Goal: Task Accomplishment & Management: Complete application form

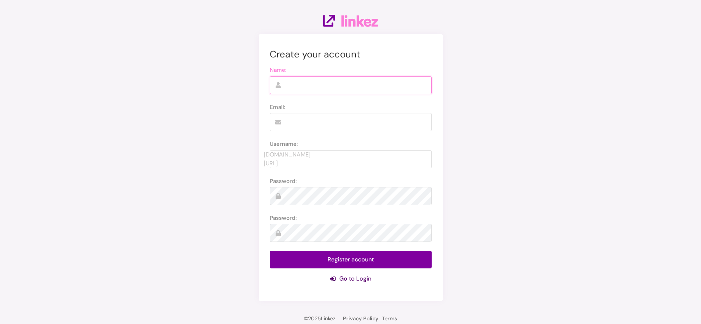
click at [321, 82] on input "text" at bounding box center [351, 85] width 162 height 18
type input "Juan Kada"
click at [313, 123] on input "email" at bounding box center [351, 122] width 162 height 18
type input "juan365seo05@gmail.com"
click at [292, 164] on input "text" at bounding box center [351, 159] width 162 height 18
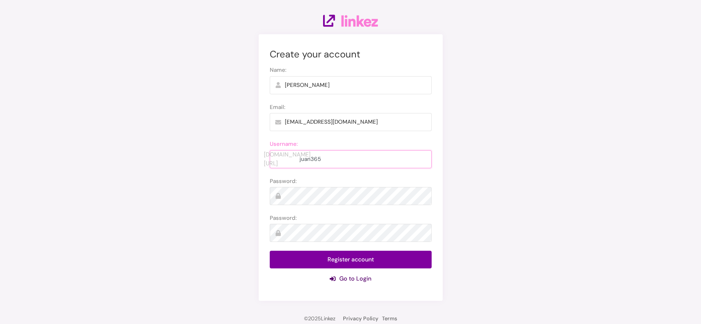
type input "juan365"
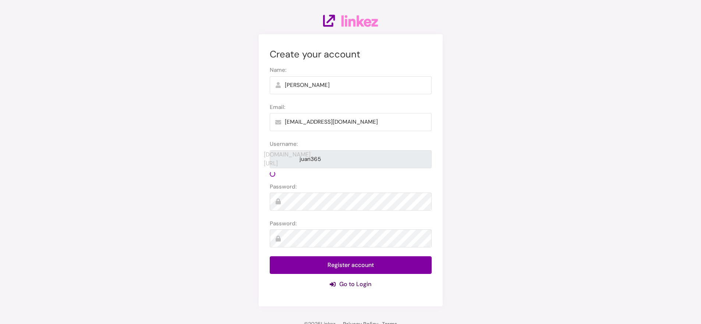
drag, startPoint x: 324, startPoint y: 189, endPoint x: 274, endPoint y: 43, distance: 154.1
click at [324, 188] on label "Password:" at bounding box center [351, 187] width 162 height 8
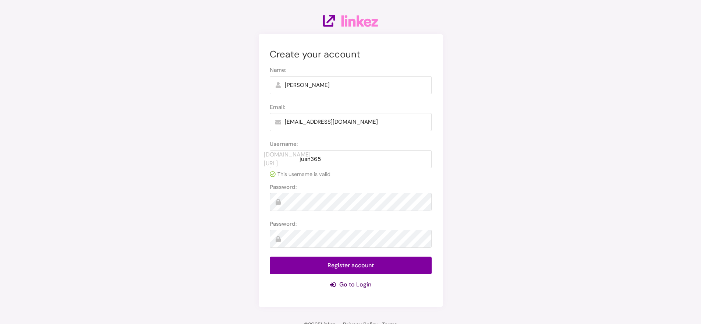
click at [295, 228] on label "Password:" at bounding box center [351, 224] width 162 height 8
click at [349, 265] on button "Register account" at bounding box center [351, 266] width 162 height 18
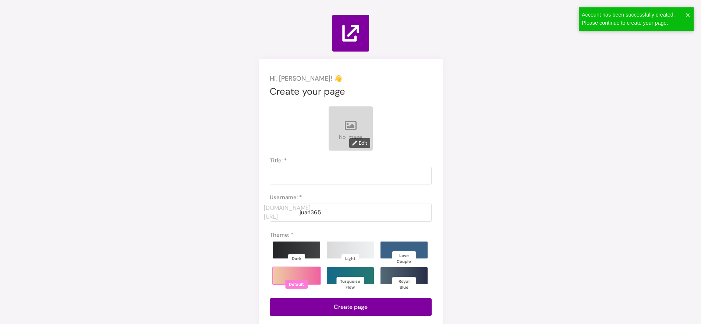
click at [361, 140] on p "No Image" at bounding box center [350, 137] width 23 height 8
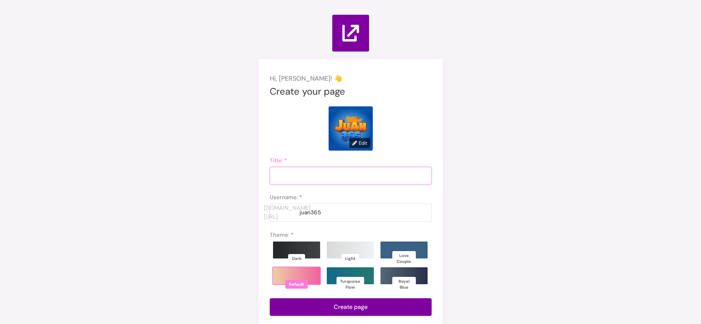
click at [330, 173] on input "text" at bounding box center [351, 176] width 162 height 18
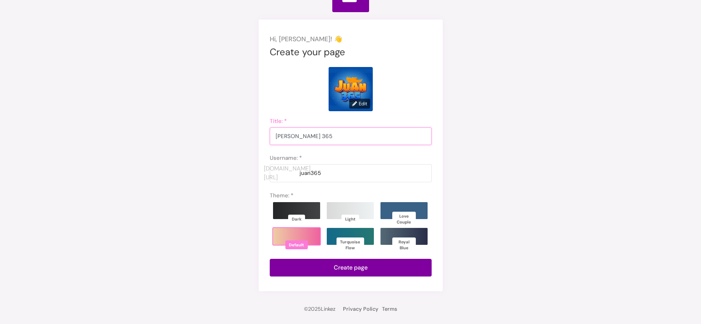
scroll to position [40, 0]
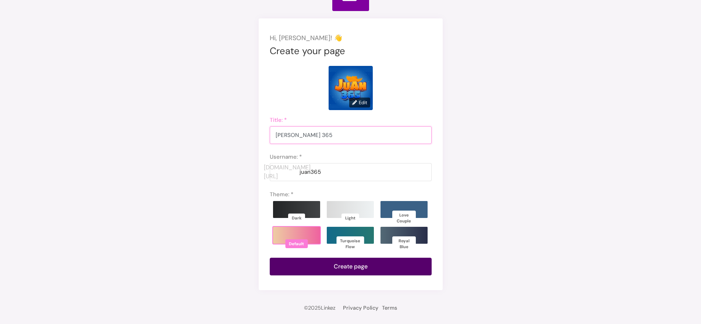
type input "Juan 365"
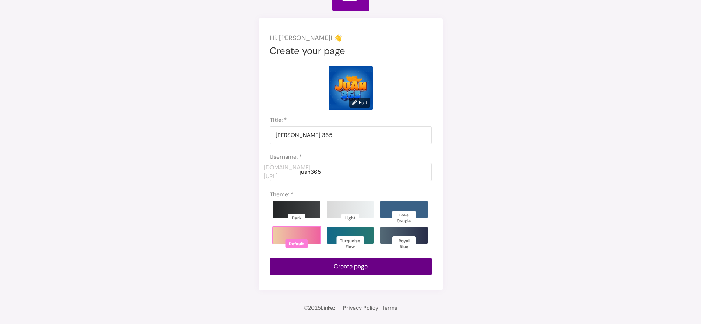
click at [371, 262] on button "Create page" at bounding box center [351, 267] width 162 height 18
click at [370, 261] on button "Create page" at bounding box center [351, 267] width 162 height 18
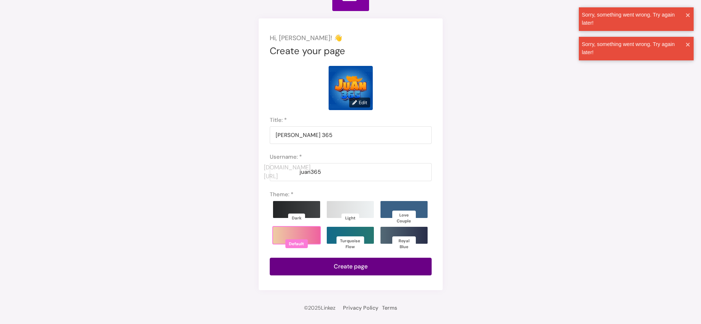
click at [357, 269] on button "Create page" at bounding box center [351, 267] width 162 height 18
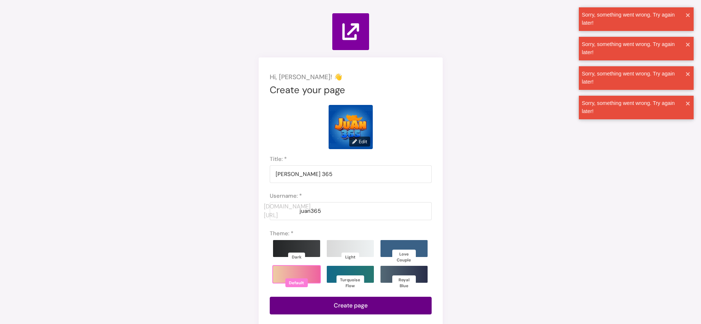
scroll to position [0, 0]
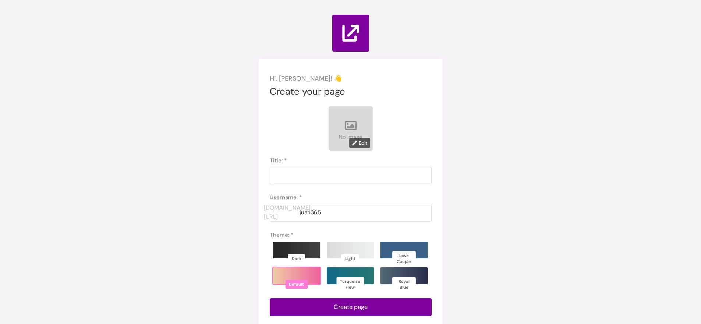
click at [342, 117] on div "No Image" at bounding box center [351, 128] width 44 height 44
click at [324, 179] on input "text" at bounding box center [351, 176] width 162 height 18
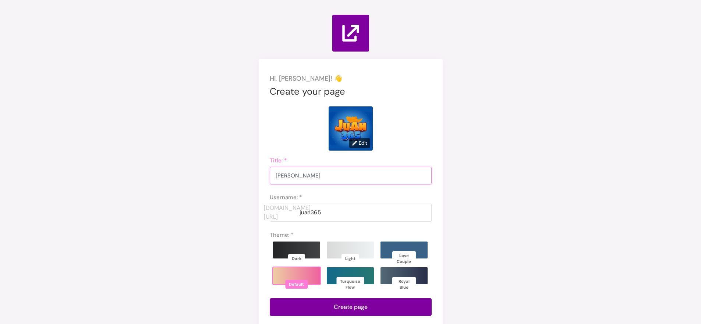
click at [270, 298] on button "Create page" at bounding box center [351, 307] width 162 height 18
drag, startPoint x: 472, startPoint y: 103, endPoint x: 473, endPoint y: 98, distance: 4.5
click at [473, 102] on div "Hi, [PERSON_NAME]! 👋 Create your page Edit Juan365 Title: * juan365 [DOMAIN_NAM…" at bounding box center [350, 165] width 701 height 331
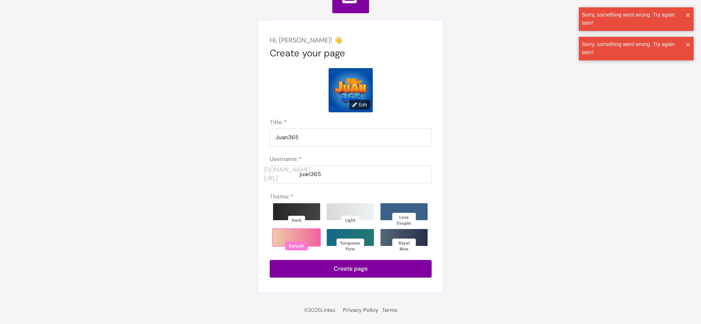
scroll to position [40, 0]
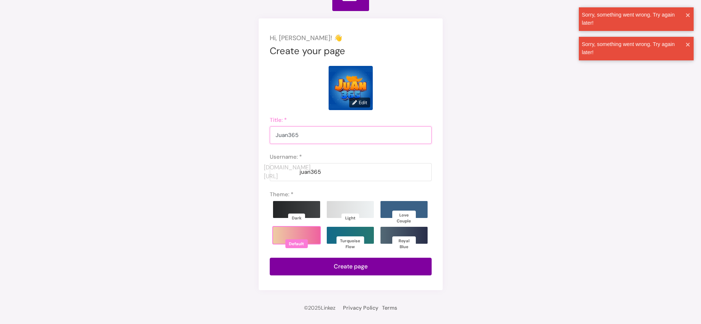
click at [325, 133] on input "Juan365" at bounding box center [351, 135] width 162 height 18
click at [384, 135] on input "[PERSON_NAME]" at bounding box center [351, 135] width 162 height 18
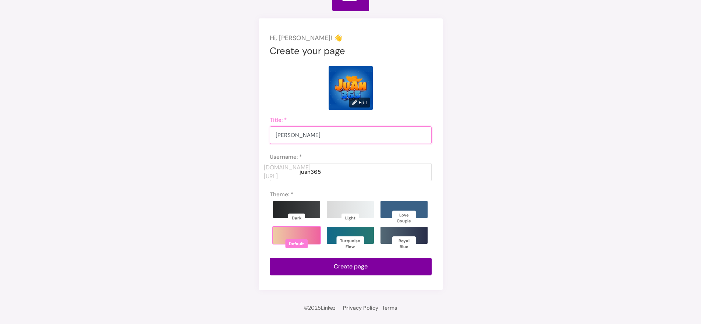
type input "[PERSON_NAME]"
drag, startPoint x: 421, startPoint y: 86, endPoint x: 425, endPoint y: 84, distance: 4.3
click at [421, 86] on div "Edit" at bounding box center [351, 88] width 162 height 44
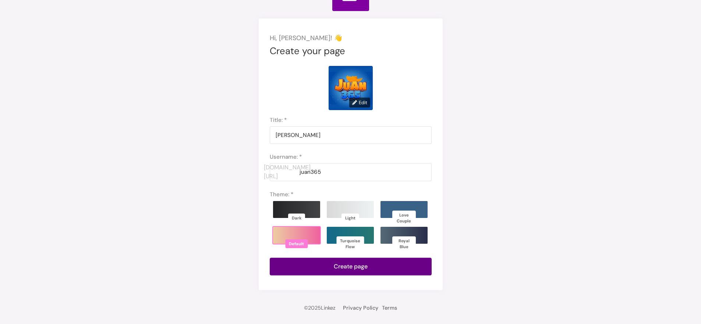
click at [381, 271] on button "Create page" at bounding box center [351, 267] width 162 height 18
click at [368, 265] on button "Create page" at bounding box center [351, 267] width 162 height 18
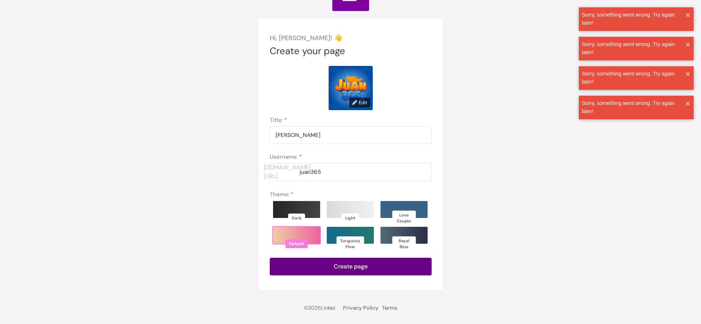
scroll to position [0, 0]
